Goal: Find specific page/section: Find specific page/section

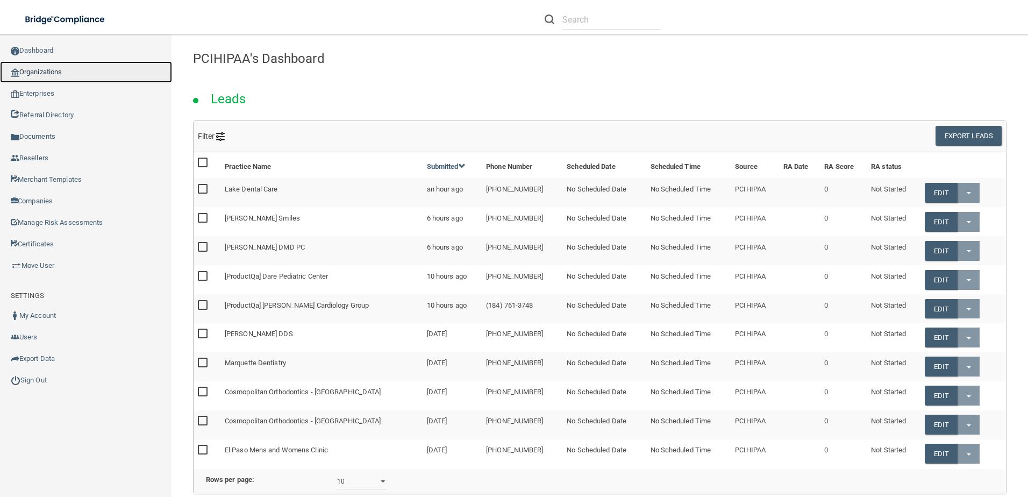
click at [51, 75] on link "Organizations" at bounding box center [86, 72] width 172 height 22
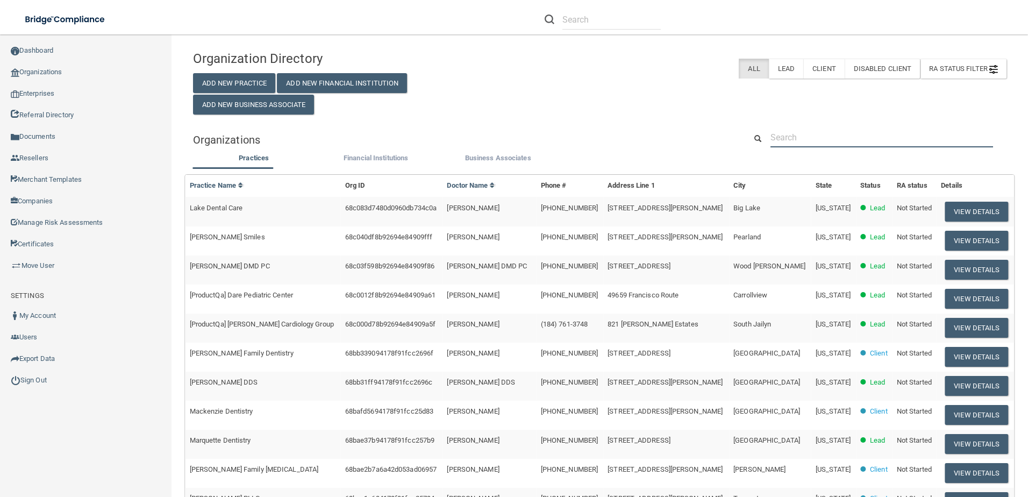
click at [788, 135] on input "text" at bounding box center [881, 137] width 223 height 20
paste input "Hydration Therapy & Weight Loss Center"
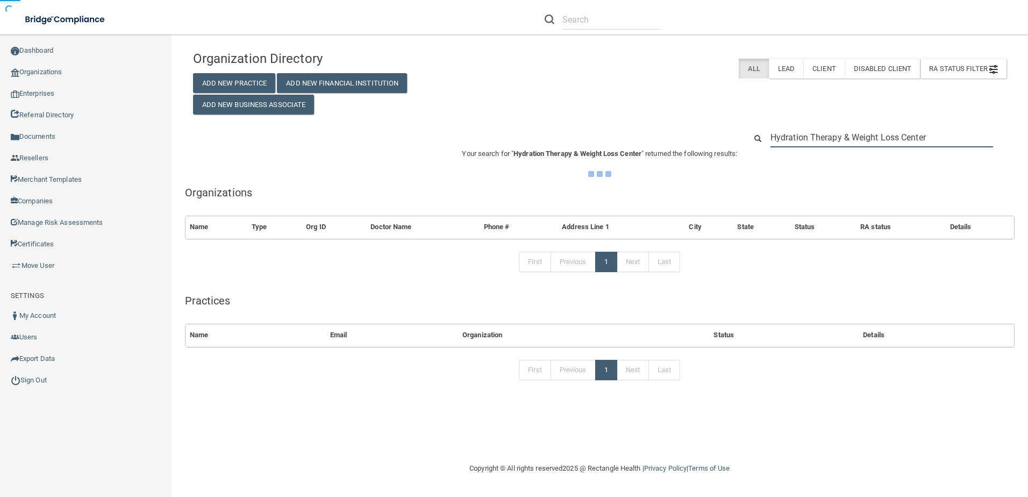
type input "Hydration Therapy & Weight Loss Center"
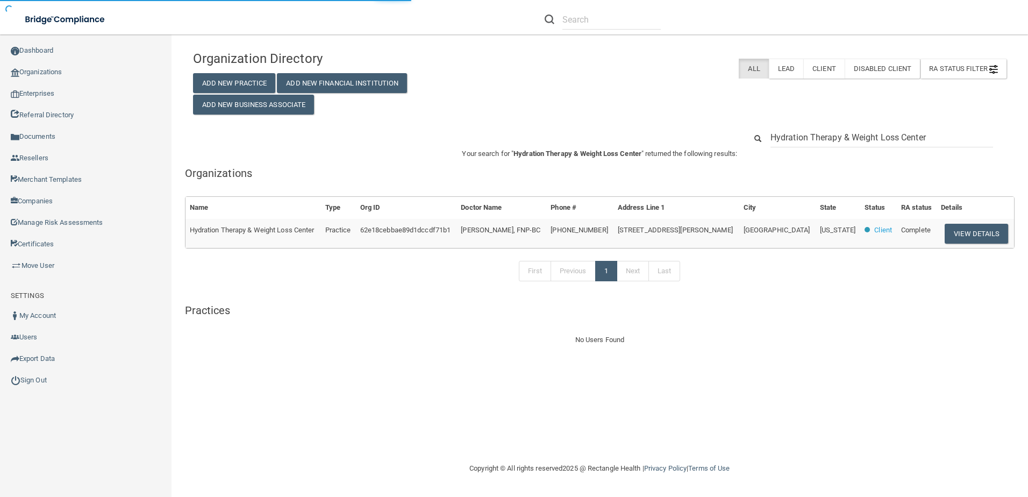
click at [936, 231] on td "View Details" at bounding box center [974, 233] width 77 height 29
click at [953, 231] on button "View Details" at bounding box center [975, 234] width 63 height 20
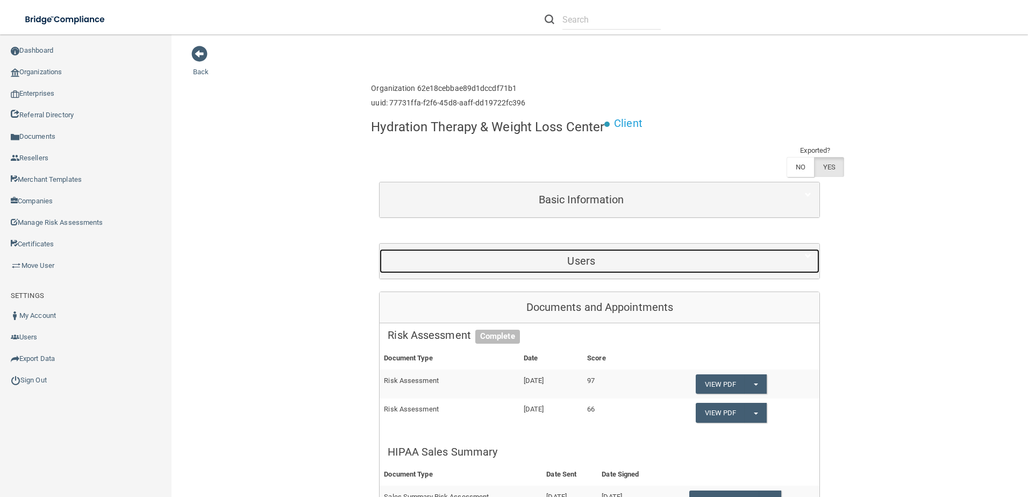
click at [537, 259] on h5 "Users" at bounding box center [581, 261] width 387 height 12
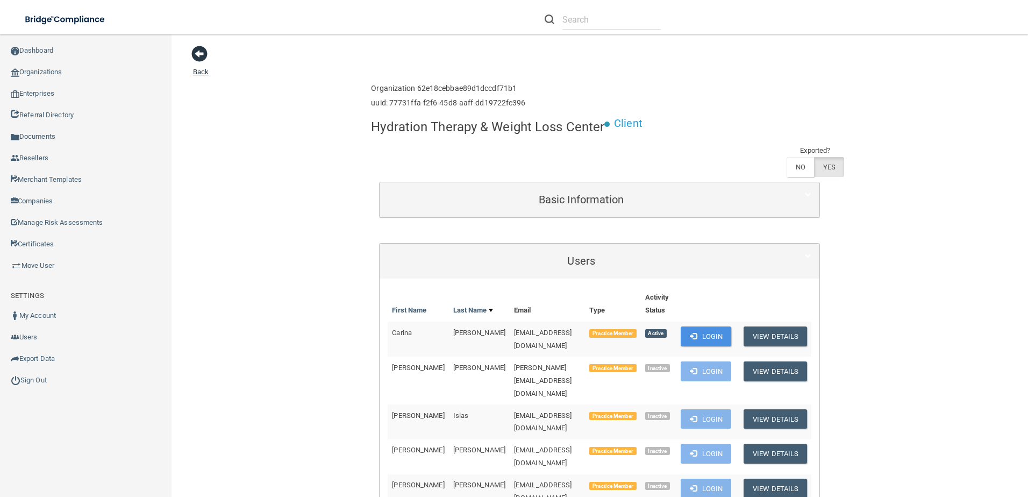
click at [201, 73] on link "Back" at bounding box center [201, 65] width 16 height 21
